Goal: Task Accomplishment & Management: Use online tool/utility

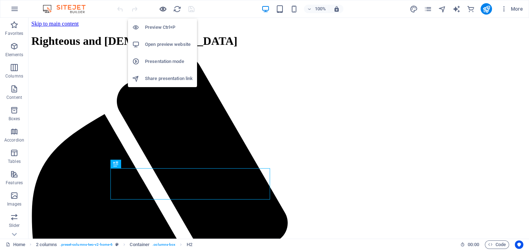
click at [162, 9] on icon "button" at bounding box center [163, 9] width 8 height 8
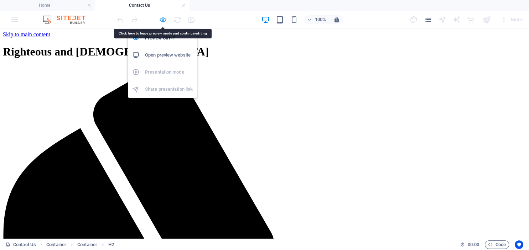
click at [165, 19] on icon "button" at bounding box center [163, 20] width 8 height 8
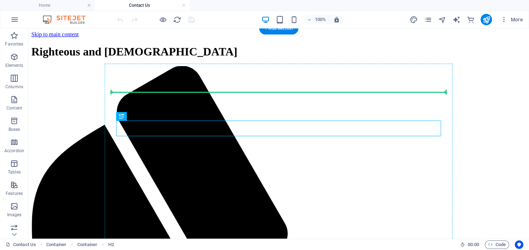
drag, startPoint x: 155, startPoint y: 130, endPoint x: 160, endPoint y: 96, distance: 34.6
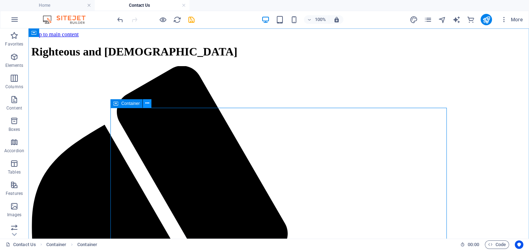
click at [147, 103] on icon at bounding box center [147, 103] width 4 height 7
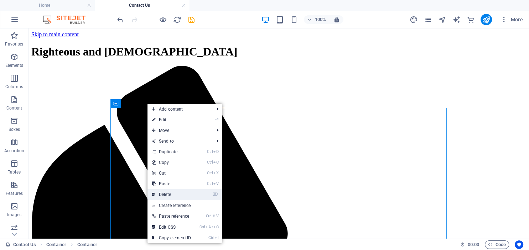
click at [169, 194] on link "⌦ Delete" at bounding box center [171, 194] width 48 height 11
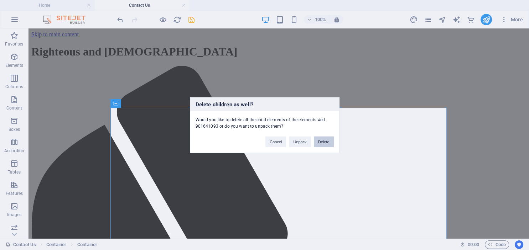
click at [327, 141] on button "Delete" at bounding box center [324, 141] width 20 height 11
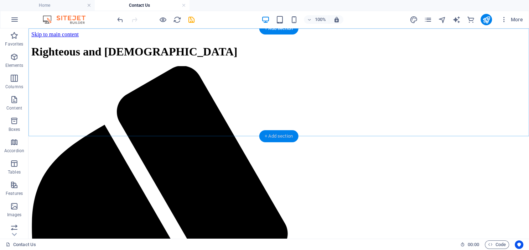
click at [266, 137] on div "+ Add section" at bounding box center [279, 136] width 40 height 12
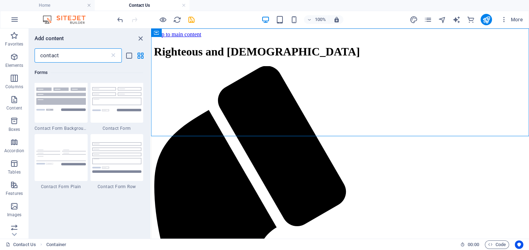
scroll to position [520, 0]
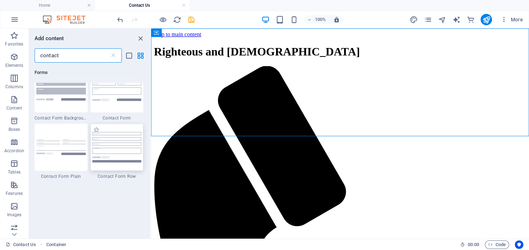
type input "contact"
click at [132, 159] on img at bounding box center [117, 147] width 50 height 30
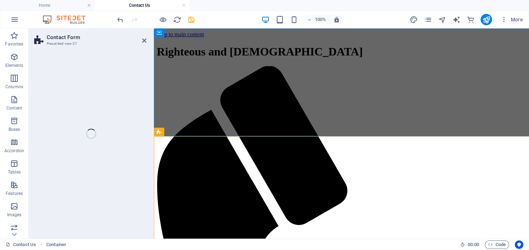
select select "rem"
select select "preset-contact-form-v3-row"
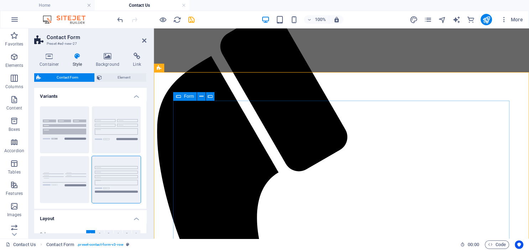
scroll to position [53, 0]
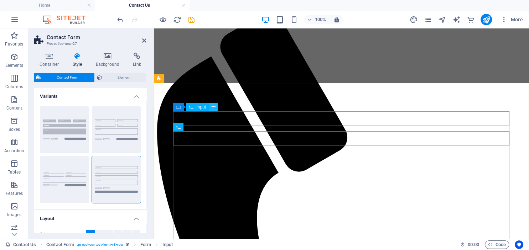
click at [214, 109] on icon at bounding box center [214, 106] width 4 height 7
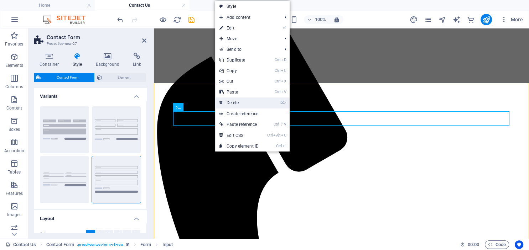
click at [233, 103] on link "⌦ Delete" at bounding box center [239, 103] width 48 height 11
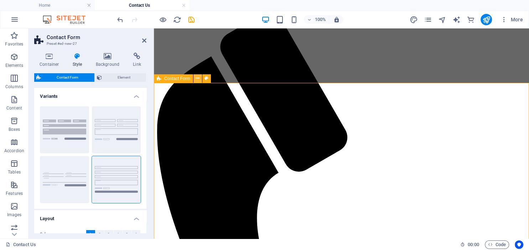
click at [197, 78] on icon at bounding box center [198, 78] width 4 height 7
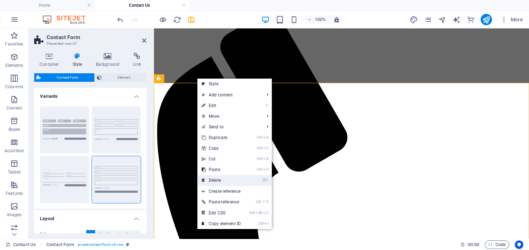
click at [214, 180] on link "⌦ Delete" at bounding box center [221, 180] width 48 height 11
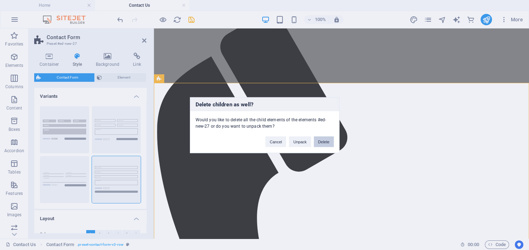
click at [323, 139] on button "Delete" at bounding box center [324, 141] width 20 height 11
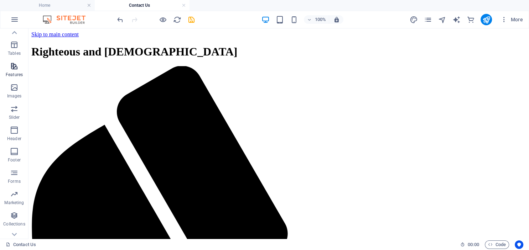
scroll to position [131, 0]
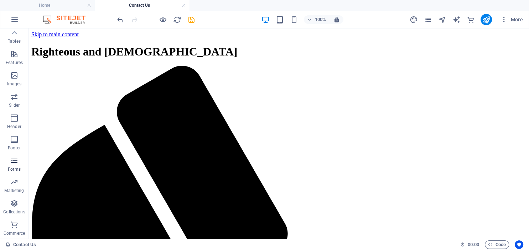
click at [13, 161] on icon "button" at bounding box center [14, 161] width 9 height 9
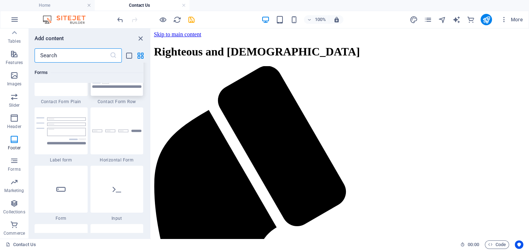
scroll to position [5312, 0]
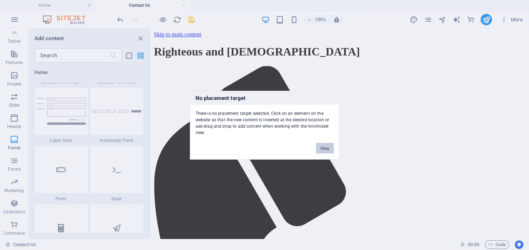
click at [326, 149] on button "Okay" at bounding box center [325, 148] width 18 height 11
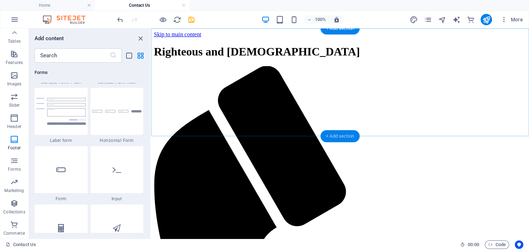
click at [327, 137] on div "+ Add section" at bounding box center [340, 136] width 40 height 12
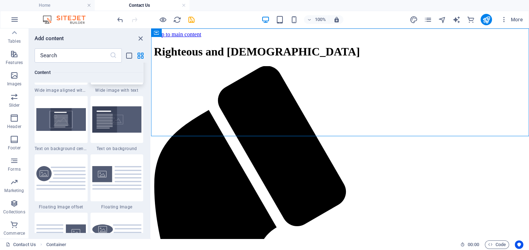
scroll to position [1513, 0]
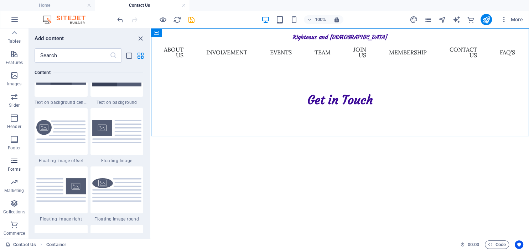
click at [11, 162] on icon "button" at bounding box center [14, 161] width 9 height 9
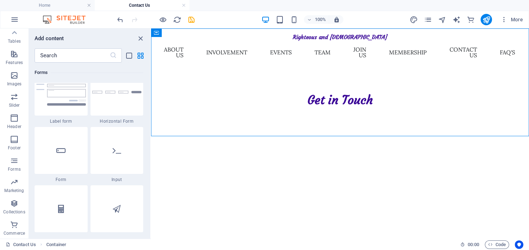
scroll to position [5332, 0]
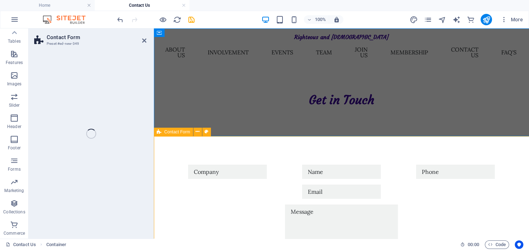
scroll to position [131, 0]
select select "rem"
select select "preset-contact-form-v3-background"
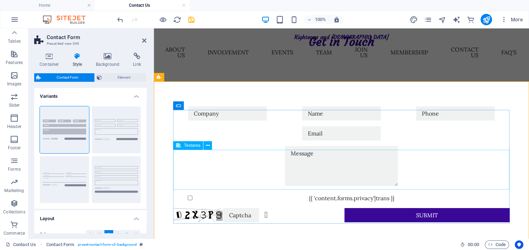
scroll to position [68, 0]
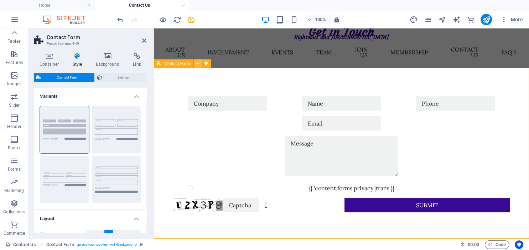
click at [197, 64] on icon at bounding box center [198, 63] width 4 height 7
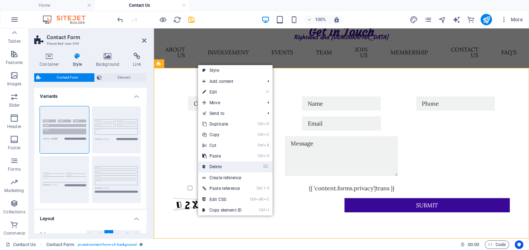
click at [213, 166] on link "⌦ Delete" at bounding box center [222, 167] width 48 height 11
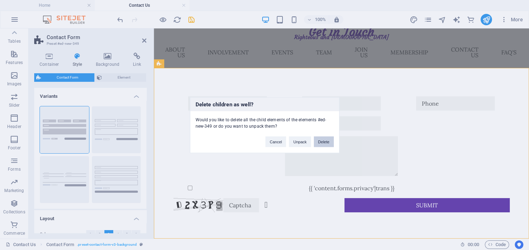
click at [323, 142] on button "Delete" at bounding box center [324, 141] width 20 height 11
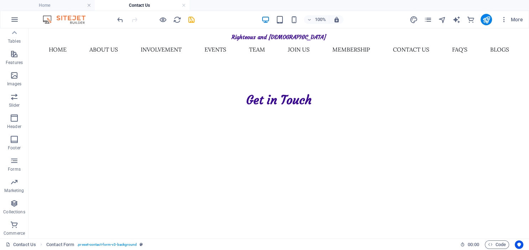
scroll to position [0, 0]
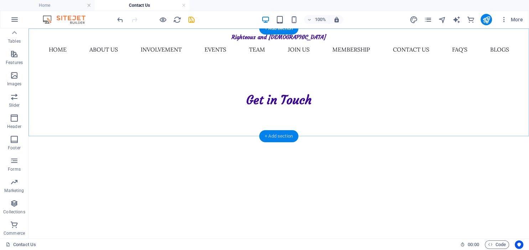
click at [279, 136] on div "+ Add section" at bounding box center [279, 136] width 40 height 12
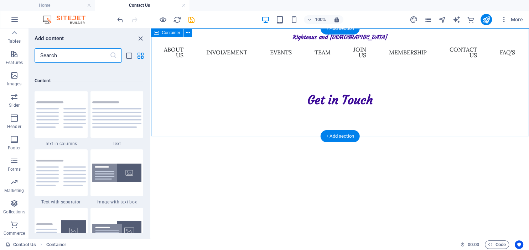
scroll to position [1246, 0]
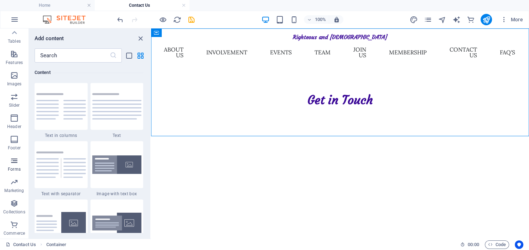
click at [12, 163] on icon "button" at bounding box center [14, 161] width 9 height 9
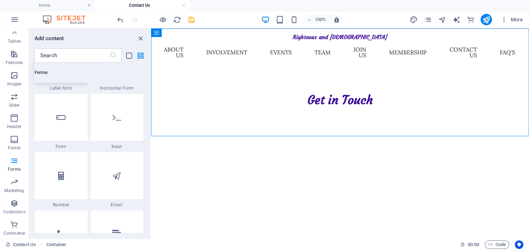
scroll to position [5332, 0]
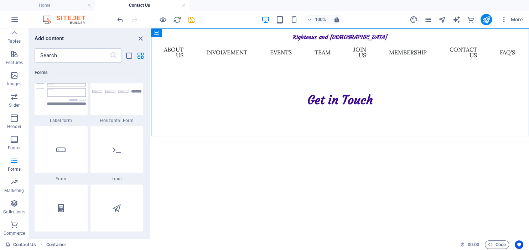
click at [49, 41] on img at bounding box center [61, 33] width 50 height 16
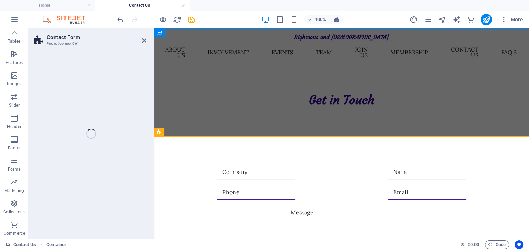
scroll to position [131, 0]
select select "rem"
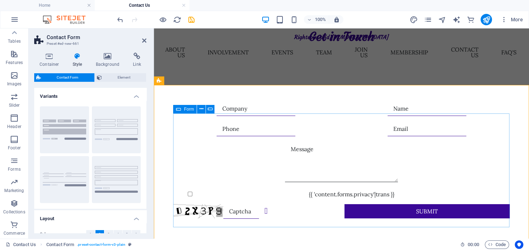
scroll to position [68, 0]
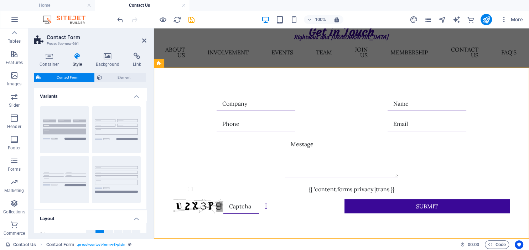
click at [344, 246] on div "Contact Us Contact Form . preset-contact-form-v3-plain" at bounding box center [230, 245] width 449 height 9
click at [120, 19] on icon "undo" at bounding box center [120, 20] width 8 height 8
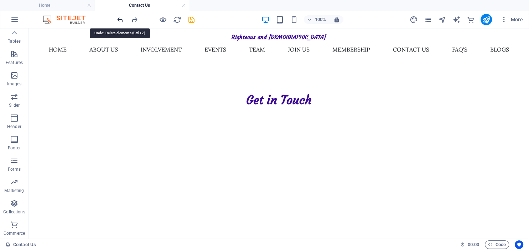
click at [120, 19] on icon "undo" at bounding box center [120, 20] width 8 height 8
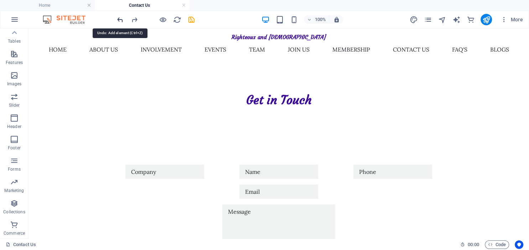
click at [120, 19] on icon "undo" at bounding box center [120, 20] width 8 height 8
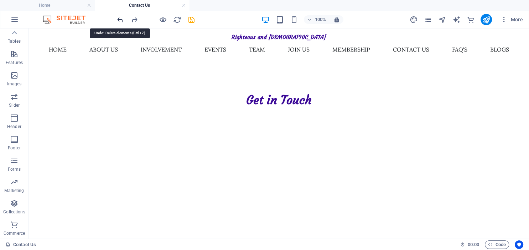
click at [120, 19] on icon "undo" at bounding box center [120, 20] width 8 height 8
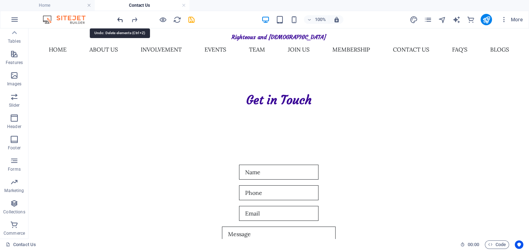
click at [120, 19] on icon "undo" at bounding box center [120, 20] width 8 height 8
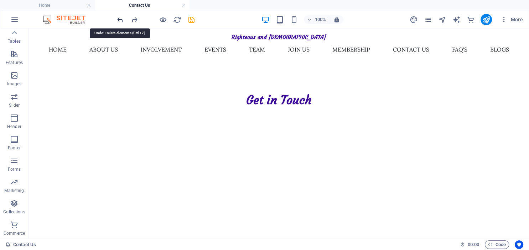
click at [120, 19] on icon "undo" at bounding box center [120, 20] width 8 height 8
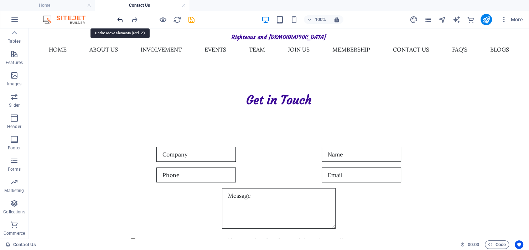
click at [120, 19] on icon "undo" at bounding box center [120, 20] width 8 height 8
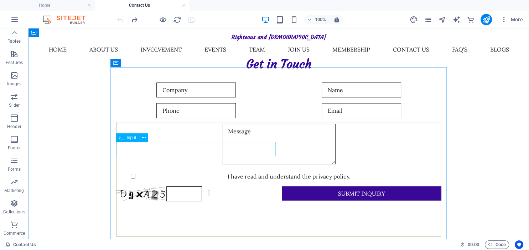
scroll to position [79, 0]
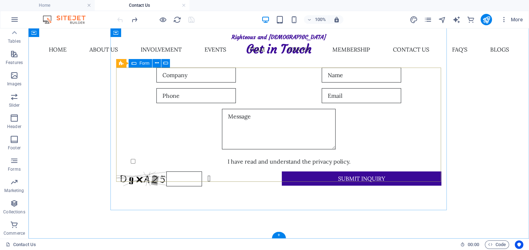
click at [231, 163] on div "I have read and understand the privacy policy. Unreadable? Load new Submit Inqu…" at bounding box center [278, 127] width 325 height 125
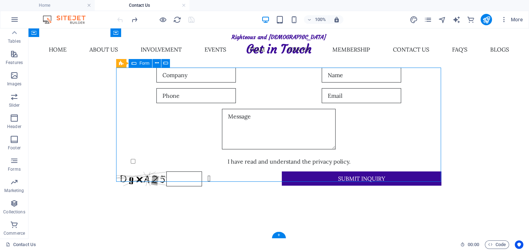
click at [231, 163] on div "I have read and understand the privacy policy. Unreadable? Load new Submit Inqu…" at bounding box center [278, 127] width 325 height 125
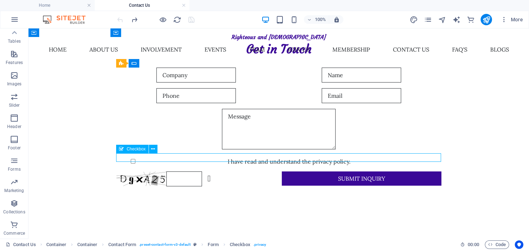
drag, startPoint x: 157, startPoint y: 157, endPoint x: 300, endPoint y: 158, distance: 142.8
click at [300, 158] on div "I have read and understand the privacy policy." at bounding box center [278, 161] width 325 height 9
click at [221, 158] on div "I have read and understand the privacy policy." at bounding box center [278, 161] width 325 height 9
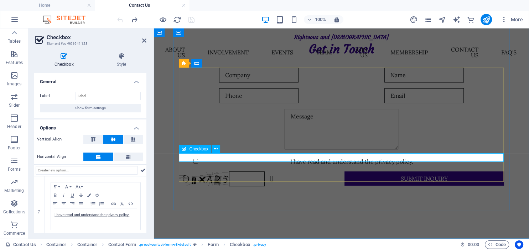
click at [283, 158] on div "I have read and understand the privacy policy." at bounding box center [341, 161] width 325 height 9
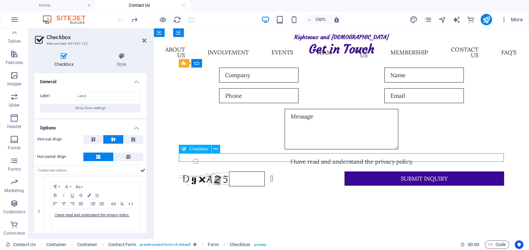
drag, startPoint x: 283, startPoint y: 158, endPoint x: 324, endPoint y: 162, distance: 40.8
click at [329, 162] on div "I have read and understand the privacy policy." at bounding box center [341, 161] width 325 height 9
drag, startPoint x: 282, startPoint y: 157, endPoint x: 411, endPoint y: 162, distance: 129.0
click at [411, 162] on div "I have read and understand the privacy policy." at bounding box center [341, 161] width 325 height 9
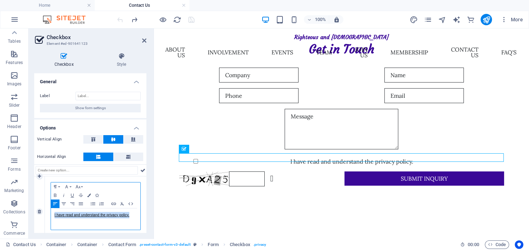
drag, startPoint x: 53, startPoint y: 214, endPoint x: 131, endPoint y: 216, distance: 77.7
click at [131, 216] on div "I have read and understand the privacy policy." at bounding box center [95, 219] width 89 height 21
copy link "I have read and understand the privacy policy."
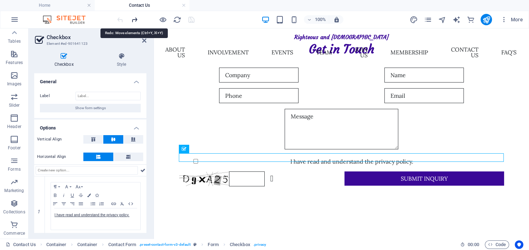
click at [133, 20] on icon "redo" at bounding box center [134, 20] width 8 height 8
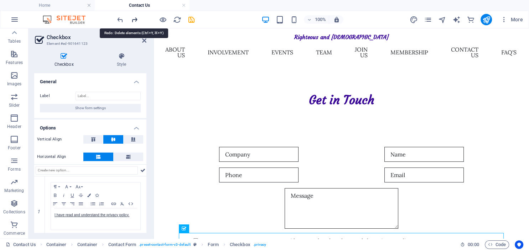
click at [133, 20] on icon "redo" at bounding box center [134, 20] width 8 height 8
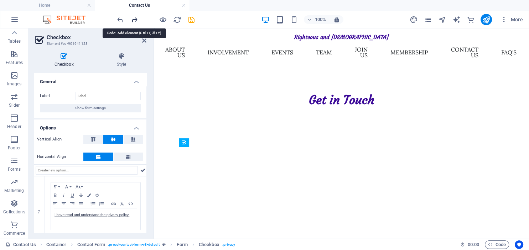
click at [133, 20] on icon "redo" at bounding box center [134, 20] width 8 height 8
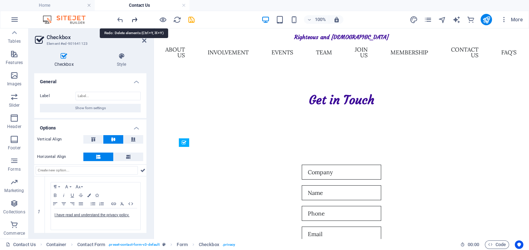
click at [133, 20] on icon "redo" at bounding box center [134, 20] width 8 height 8
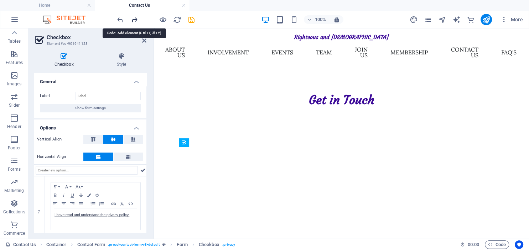
click at [133, 20] on icon "redo" at bounding box center [134, 20] width 8 height 8
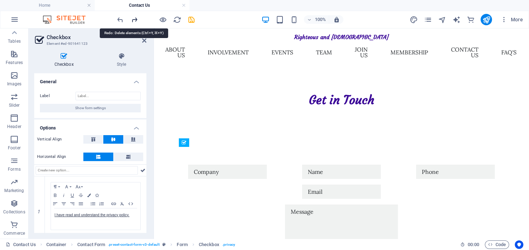
click at [133, 20] on icon "redo" at bounding box center [134, 20] width 8 height 8
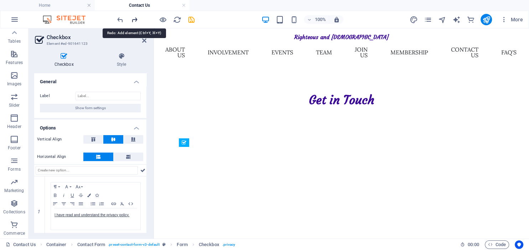
click at [133, 20] on icon "redo" at bounding box center [134, 20] width 8 height 8
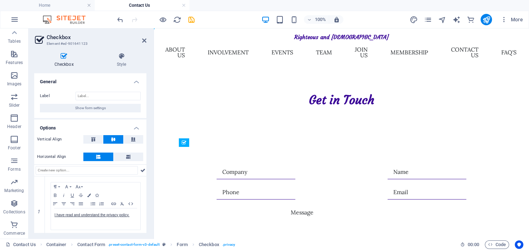
click at [133, 20] on div at bounding box center [156, 19] width 80 height 11
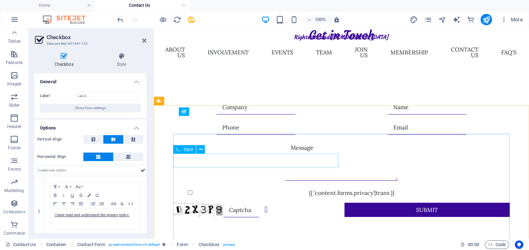
scroll to position [68, 0]
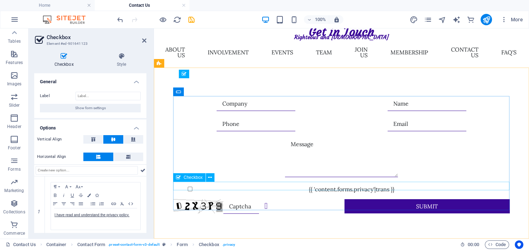
click at [210, 187] on div "{{ 'content.forms.privacy'|trans }}" at bounding box center [341, 189] width 336 height 9
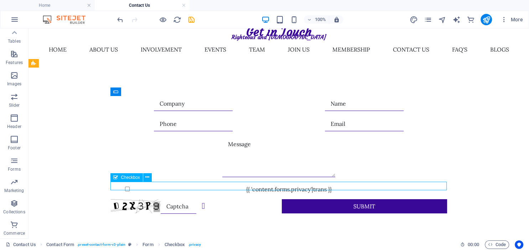
click at [239, 187] on div "{{ 'content.forms.privacy'|trans }}" at bounding box center [279, 189] width 336 height 9
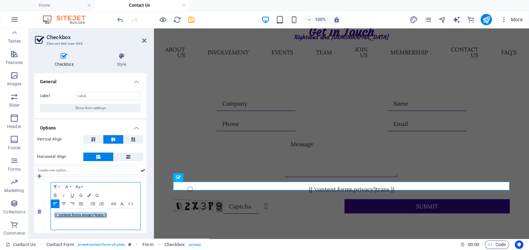
drag, startPoint x: 54, startPoint y: 214, endPoint x: 109, endPoint y: 214, distance: 54.9
click at [109, 214] on div "{{ 'content.forms.privacy'|trans }}" at bounding box center [95, 219] width 89 height 21
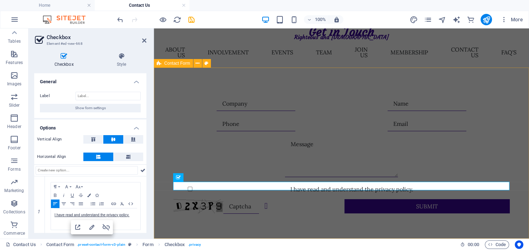
click at [186, 75] on div "I have read and understand the privacy policy. Unreadable? Regenerate Submit" at bounding box center [341, 155] width 375 height 175
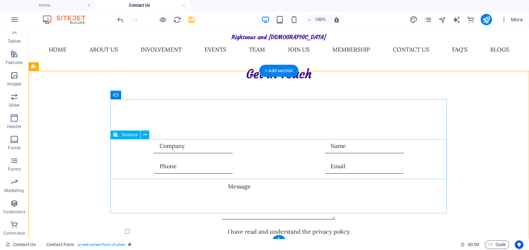
scroll to position [0, 0]
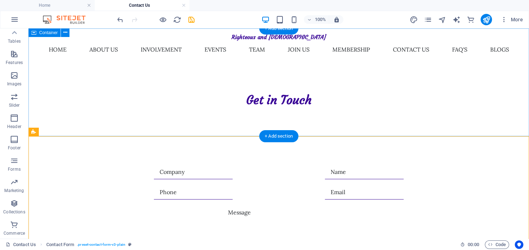
click at [128, 118] on div "Get in Touch" at bounding box center [278, 82] width 500 height 108
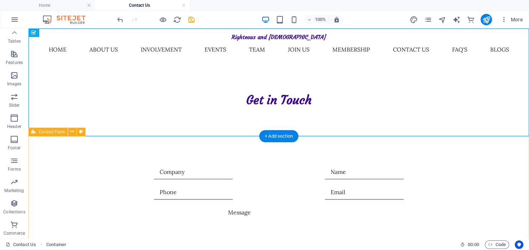
drag, startPoint x: 94, startPoint y: 166, endPoint x: 92, endPoint y: 170, distance: 4.2
click at [94, 166] on div "I have read and understand the privacy policy. Unreadable? Regenerate Submit" at bounding box center [278, 223] width 500 height 175
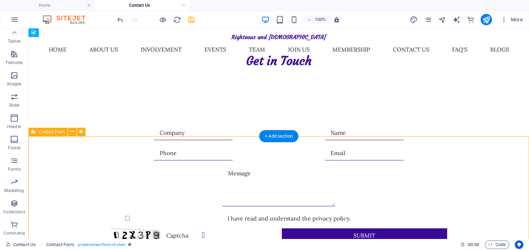
scroll to position [68, 0]
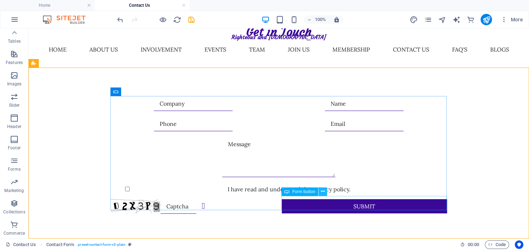
click at [322, 191] on icon at bounding box center [323, 191] width 4 height 7
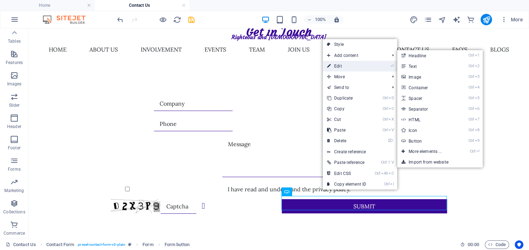
click at [350, 68] on link "⏎ Edit" at bounding box center [347, 66] width 48 height 11
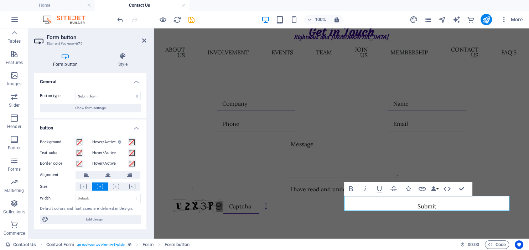
click at [67, 58] on icon at bounding box center [65, 56] width 62 height 7
click at [124, 60] on h4 "Style" at bounding box center [122, 60] width 47 height 15
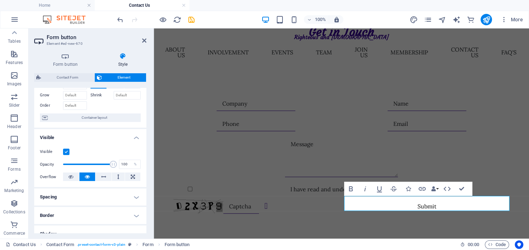
scroll to position [0, 0]
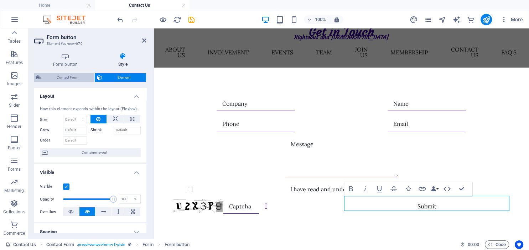
click at [75, 76] on span "Contact Form" at bounding box center [67, 77] width 49 height 9
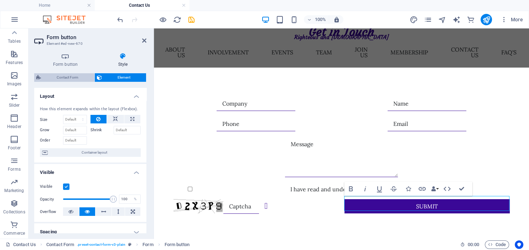
select select "rem"
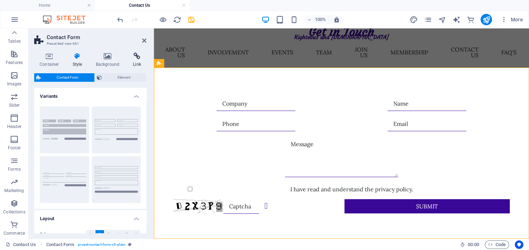
click at [137, 61] on h4 "Link" at bounding box center [137, 60] width 19 height 15
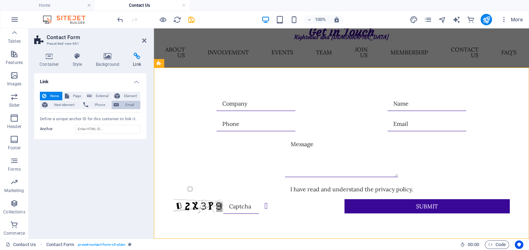
click at [123, 105] on span "Email" at bounding box center [129, 105] width 17 height 9
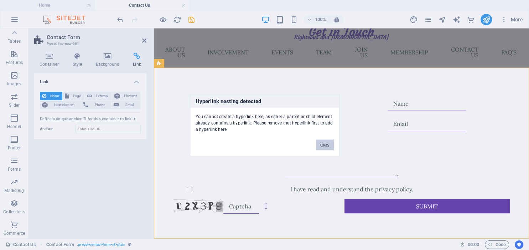
click at [324, 145] on button "Okay" at bounding box center [325, 145] width 18 height 11
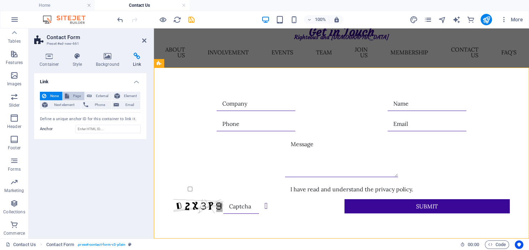
click at [74, 96] on span "Page" at bounding box center [76, 96] width 11 height 9
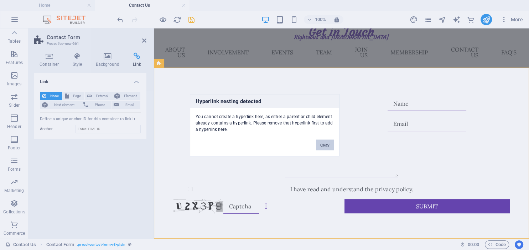
click at [326, 145] on button "Okay" at bounding box center [325, 145] width 18 height 11
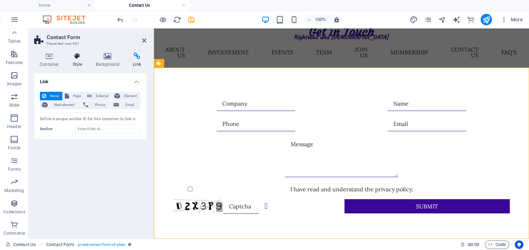
click at [76, 55] on icon at bounding box center [77, 56] width 20 height 7
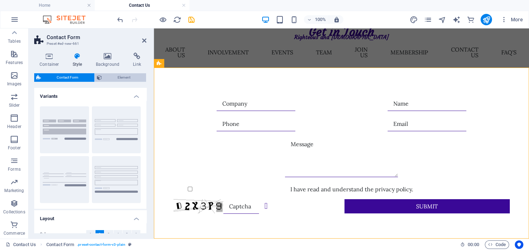
click at [119, 76] on span "Element" at bounding box center [124, 77] width 40 height 9
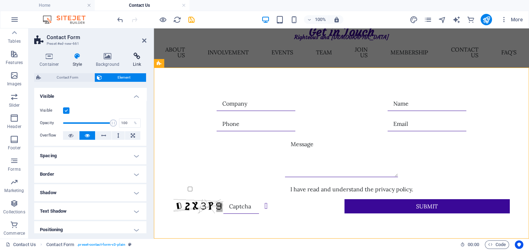
click at [137, 58] on icon at bounding box center [137, 56] width 19 height 7
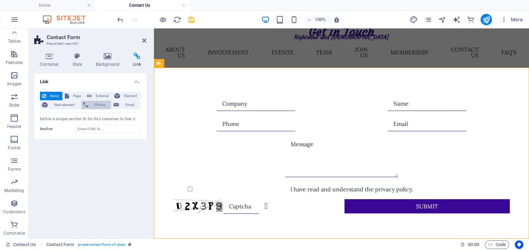
click at [99, 103] on span "Phone" at bounding box center [99, 105] width 19 height 9
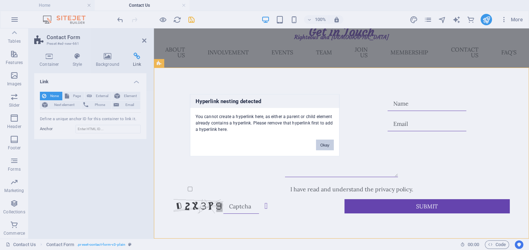
click at [320, 142] on button "Okay" at bounding box center [325, 145] width 18 height 11
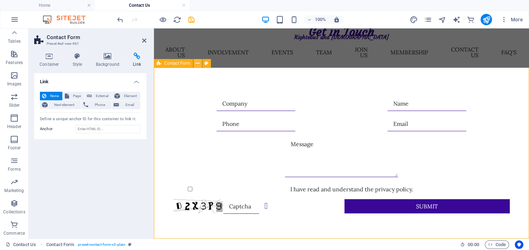
click at [198, 63] on icon at bounding box center [198, 63] width 4 height 7
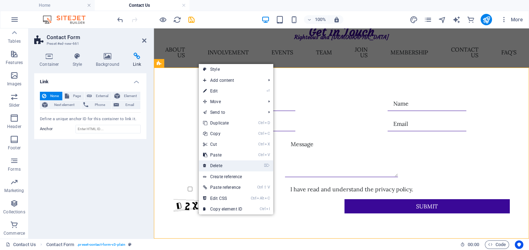
click at [224, 166] on link "⌦ Delete" at bounding box center [223, 166] width 48 height 11
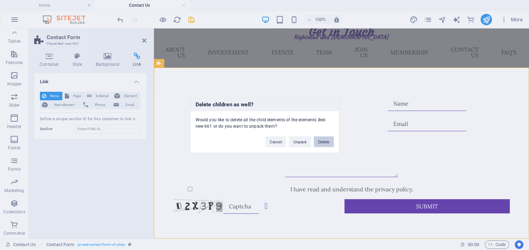
click at [319, 141] on button "Delete" at bounding box center [324, 141] width 20 height 11
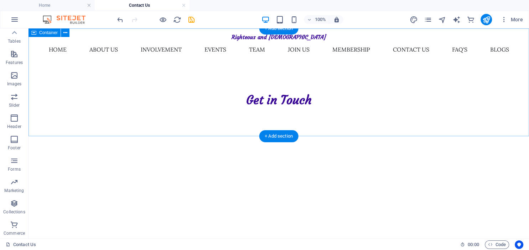
click at [272, 126] on div "Get in Touch" at bounding box center [278, 82] width 500 height 108
click at [280, 122] on div "Get in Touch" at bounding box center [278, 82] width 500 height 108
click at [277, 117] on div "Get in Touch" at bounding box center [278, 82] width 500 height 108
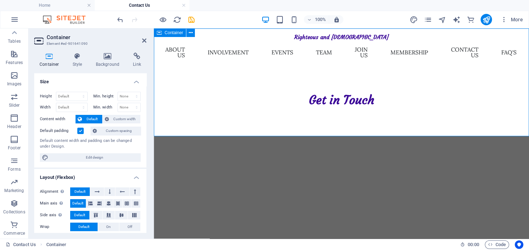
click at [321, 122] on div "Get in Touch" at bounding box center [341, 82] width 375 height 108
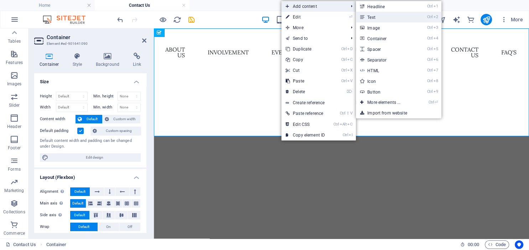
click at [375, 17] on link "Ctrl 2 Text" at bounding box center [385, 17] width 59 height 11
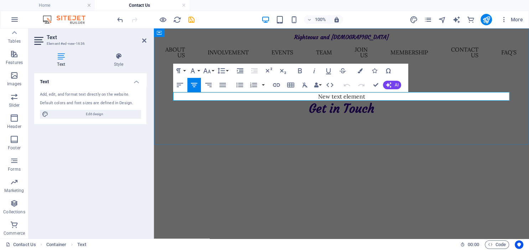
click at [295, 95] on p "New text element" at bounding box center [341, 96] width 336 height 9
drag, startPoint x: 279, startPoint y: 97, endPoint x: 267, endPoint y: 130, distance: 35.6
click at [267, 130] on div "New text element Get in Touch" at bounding box center [341, 86] width 375 height 116
click at [266, 135] on div "New text element Get in Touch" at bounding box center [341, 86] width 375 height 116
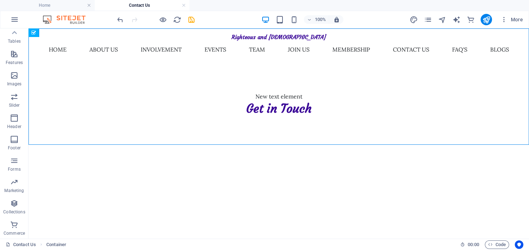
click at [263, 145] on html "Skip to main content Righteous and [DEMOGRAPHIC_DATA] Menu Home About Us Involv…" at bounding box center [278, 86] width 500 height 116
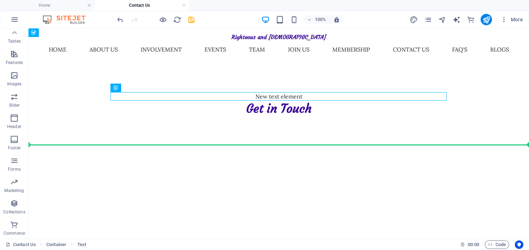
drag, startPoint x: 259, startPoint y: 96, endPoint x: 250, endPoint y: 146, distance: 51.0
click at [250, 145] on html "Skip to main content Righteous and [DEMOGRAPHIC_DATA] Menu Home About Us Involv…" at bounding box center [278, 86] width 500 height 116
click at [220, 145] on html "Skip to main content Righteous and [DEMOGRAPHIC_DATA] Menu Home About Us Involv…" at bounding box center [278, 86] width 500 height 116
drag, startPoint x: 271, startPoint y: 96, endPoint x: 264, endPoint y: 129, distance: 34.0
click at [264, 129] on div "New text element Get in Touch" at bounding box center [278, 86] width 500 height 116
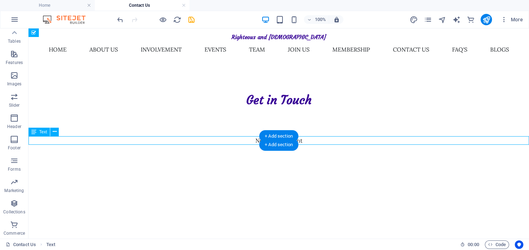
click at [250, 142] on div "New text element" at bounding box center [278, 140] width 500 height 9
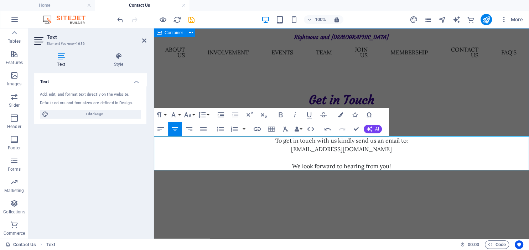
click at [432, 111] on div "Get in Touch" at bounding box center [341, 82] width 375 height 108
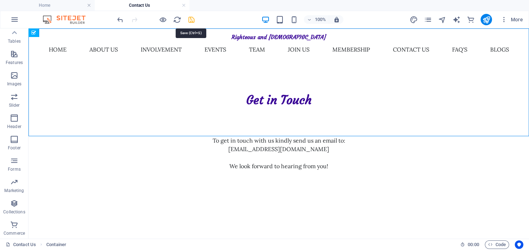
click at [191, 20] on icon "save" at bounding box center [191, 20] width 8 height 8
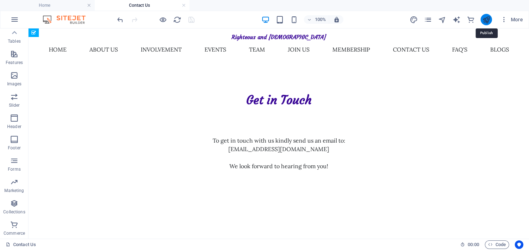
click at [488, 19] on icon "publish" at bounding box center [486, 20] width 8 height 8
